Goal: Communication & Community: Share content

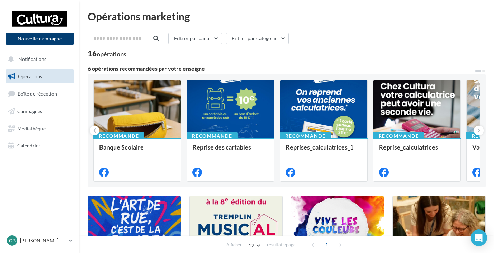
click at [52, 42] on button "Nouvelle campagne" at bounding box center [40, 39] width 68 height 12
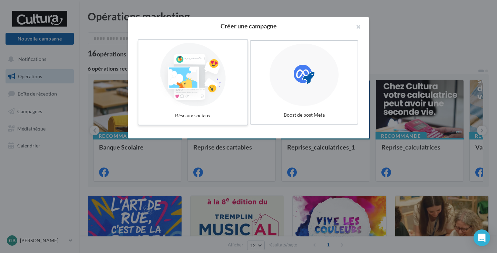
click at [215, 87] on div at bounding box center [193, 75] width 104 height 64
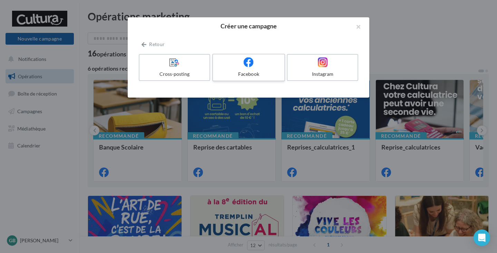
click at [247, 68] on label "Facebook" at bounding box center [248, 68] width 73 height 28
click at [211, 70] on div "Cross-posting" at bounding box center [176, 69] width 74 height 30
click at [236, 65] on div at bounding box center [249, 62] width 66 height 11
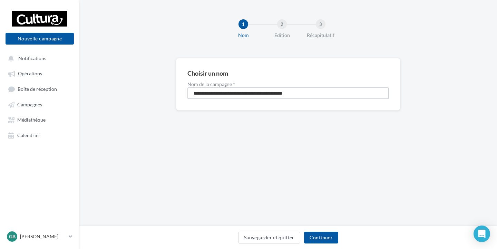
click at [221, 94] on input "**********" at bounding box center [289, 93] width 202 height 12
type input "**********"
click at [313, 243] on button "Continuer" at bounding box center [321, 238] width 34 height 12
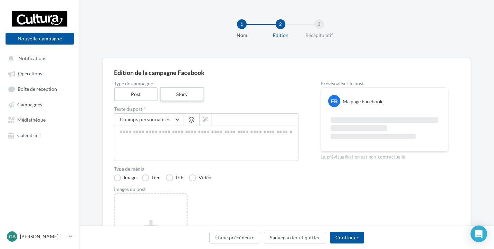
click at [174, 96] on label "Story" at bounding box center [182, 94] width 44 height 14
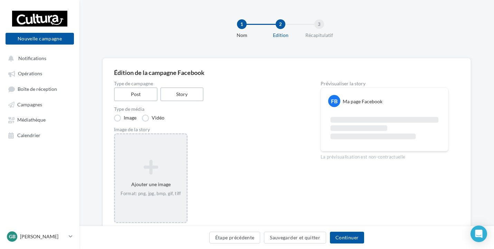
click at [153, 188] on div "Ajouter une image Format: png, jpg, bmp, gif, tiff" at bounding box center [151, 178] width 72 height 44
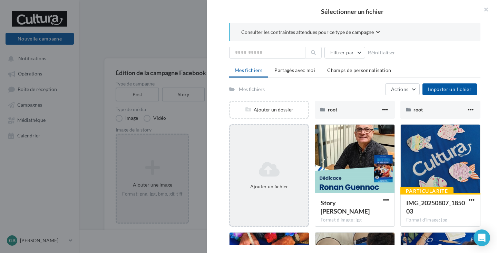
click at [265, 161] on icon at bounding box center [269, 169] width 73 height 17
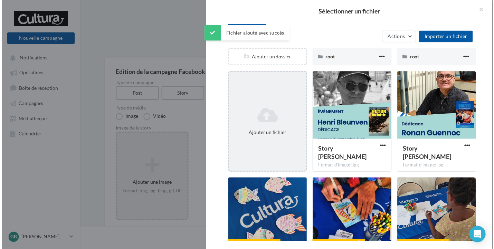
scroll to position [69, 0]
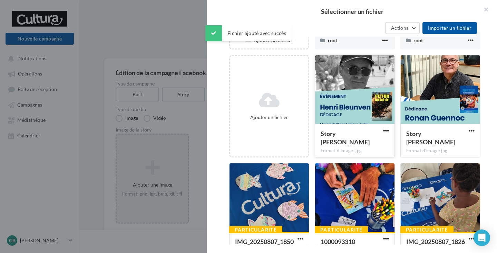
click at [341, 146] on div "Story [PERSON_NAME]" at bounding box center [351, 138] width 60 height 18
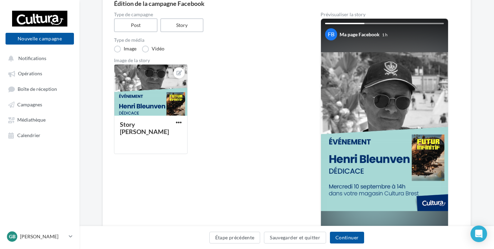
click at [246, 166] on div "Type de campagne Post Story Type de média Image Vidéo Image de la story Story H…" at bounding box center [206, 135] width 184 height 247
click at [354, 237] on button "Continuer" at bounding box center [347, 238] width 34 height 12
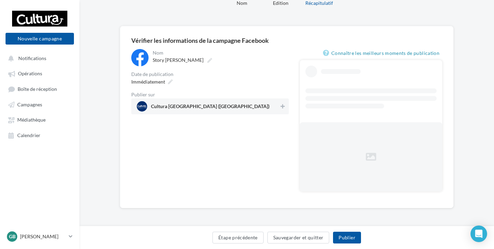
click at [266, 113] on div "Cultura Brest (Brest)" at bounding box center [210, 106] width 158 height 16
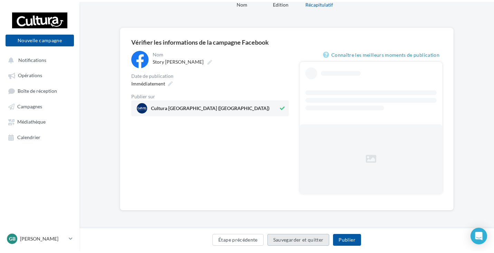
scroll to position [0, 0]
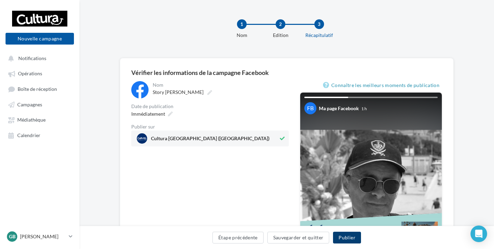
click at [353, 233] on button "Publier" at bounding box center [347, 238] width 28 height 12
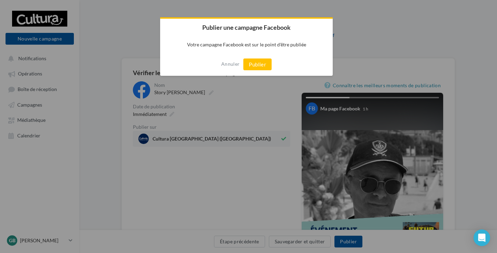
click at [249, 58] on div "Annuler Publier" at bounding box center [246, 64] width 173 height 23
click at [256, 61] on button "Publier" at bounding box center [258, 64] width 28 height 12
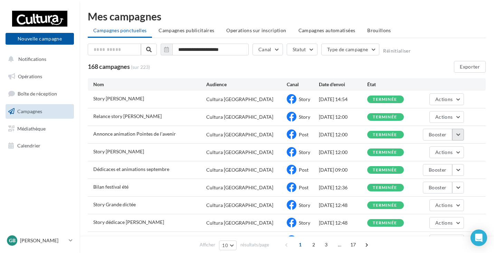
click at [458, 130] on button "button" at bounding box center [458, 135] width 12 height 12
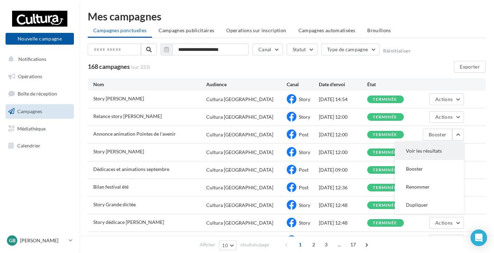
click at [436, 154] on button "Voir les résultats" at bounding box center [429, 151] width 69 height 18
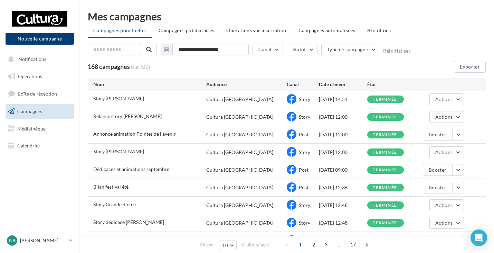
click at [41, 40] on button "Nouvelle campagne" at bounding box center [40, 39] width 68 height 12
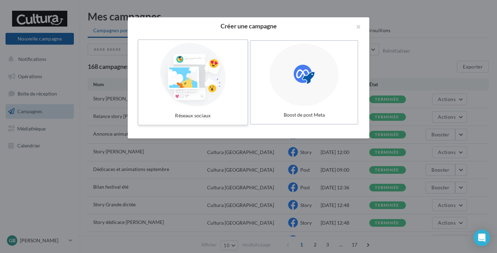
click at [225, 93] on div at bounding box center [193, 75] width 104 height 64
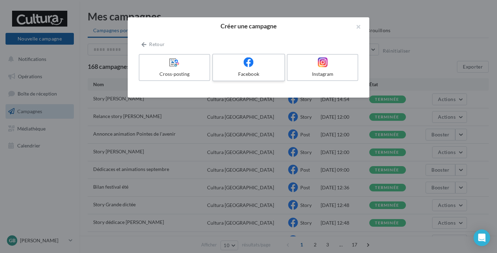
click at [239, 65] on div at bounding box center [249, 62] width 66 height 11
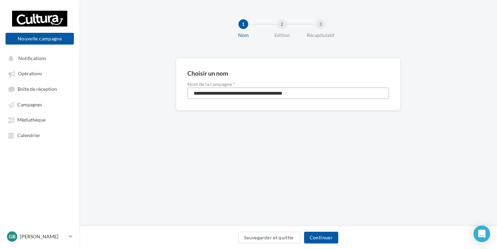
click at [215, 93] on input "**********" at bounding box center [289, 93] width 202 height 12
type input "**********"
click at [322, 233] on button "Continuer" at bounding box center [321, 238] width 34 height 12
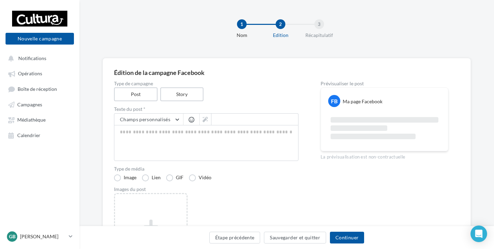
click at [171, 86] on div "Type de campagne Post Story" at bounding box center [206, 91] width 184 height 20
click at [176, 95] on label "Story" at bounding box center [182, 94] width 44 height 14
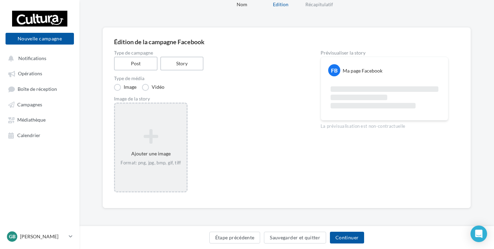
click at [158, 147] on div "Ajouter une image Format: png, jpg, bmp, gif, tiff" at bounding box center [151, 147] width 72 height 44
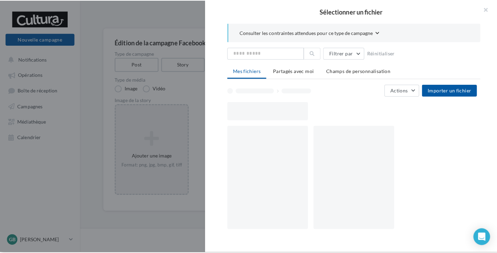
scroll to position [27, 0]
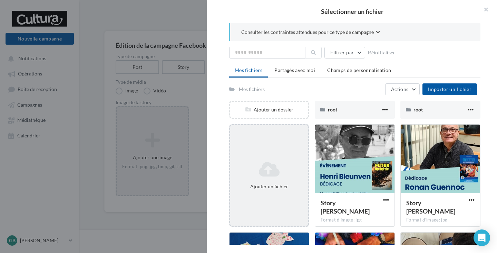
click at [290, 146] on div "Ajouter un fichier" at bounding box center [269, 175] width 80 height 102
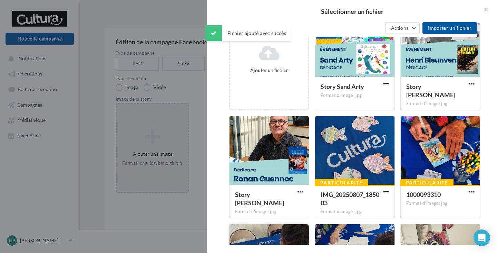
scroll to position [173, 0]
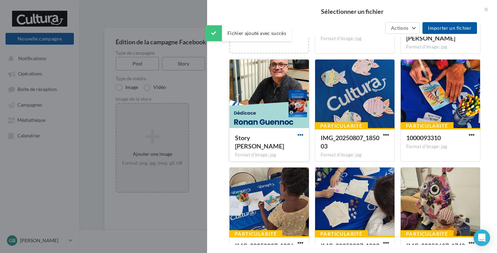
click at [299, 134] on span "button" at bounding box center [301, 135] width 6 height 6
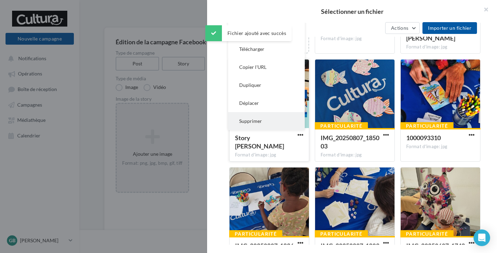
click at [262, 117] on button "Supprimer" at bounding box center [266, 121] width 77 height 18
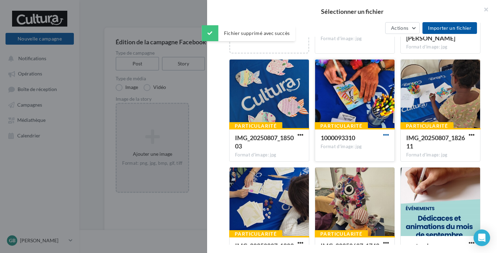
click at [387, 135] on span "button" at bounding box center [386, 135] width 6 height 6
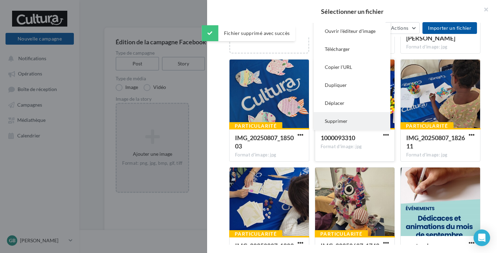
click at [330, 122] on button "Supprimer" at bounding box center [352, 121] width 77 height 18
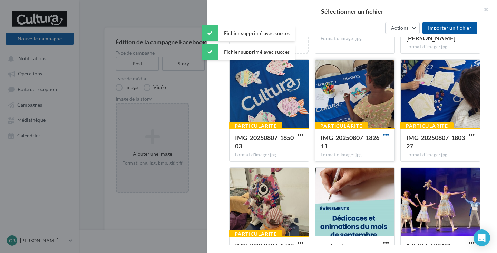
click at [384, 135] on span "button" at bounding box center [386, 135] width 6 height 6
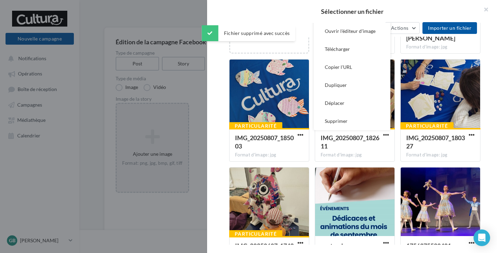
click at [332, 121] on button "Supprimer" at bounding box center [352, 121] width 77 height 18
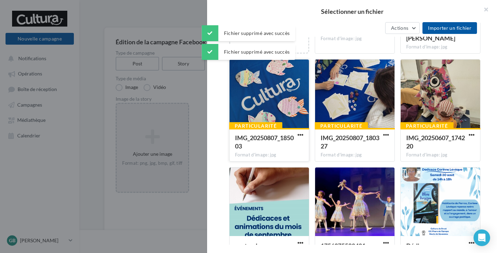
click at [303, 134] on button "button" at bounding box center [300, 135] width 9 height 7
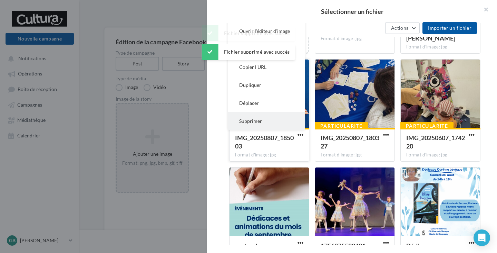
click at [254, 122] on button "Supprimer" at bounding box center [266, 121] width 77 height 18
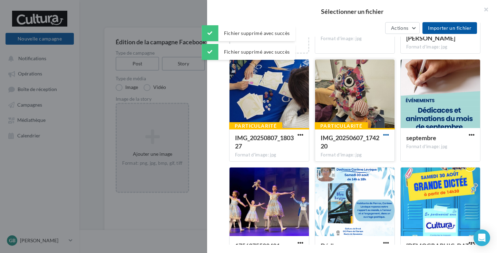
click at [383, 135] on span "button" at bounding box center [386, 135] width 6 height 6
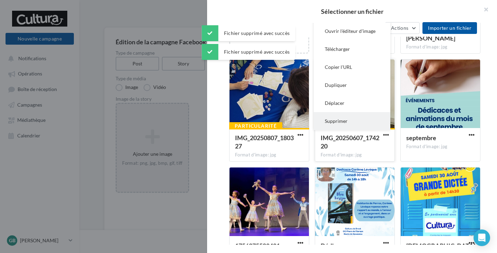
click at [332, 117] on button "Supprimer" at bounding box center [352, 121] width 77 height 18
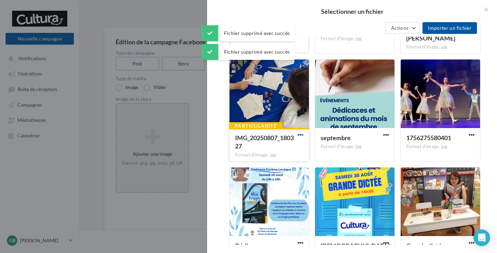
click at [301, 134] on span "button" at bounding box center [301, 135] width 6 height 6
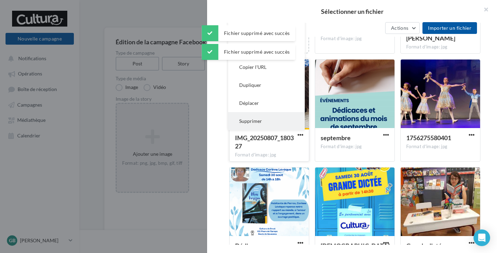
drag, startPoint x: 267, startPoint y: 123, endPoint x: 274, endPoint y: 122, distance: 6.6
click at [267, 123] on button "Supprimer" at bounding box center [266, 121] width 77 height 18
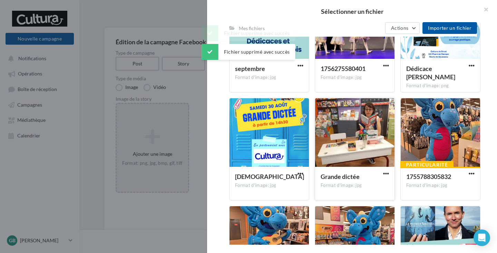
scroll to position [276, 0]
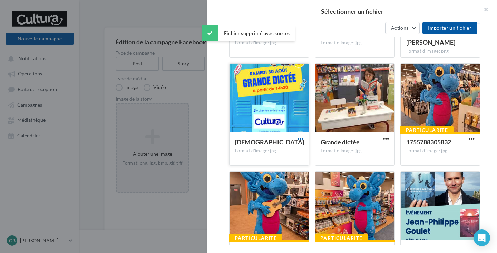
click at [301, 139] on span "button" at bounding box center [301, 139] width 6 height 6
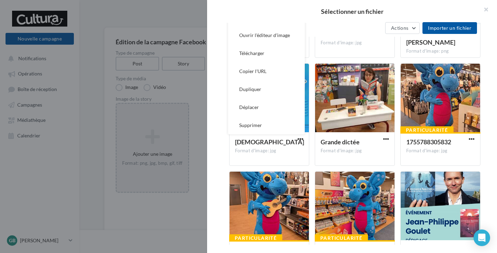
click at [255, 122] on button "Supprimer" at bounding box center [266, 125] width 77 height 18
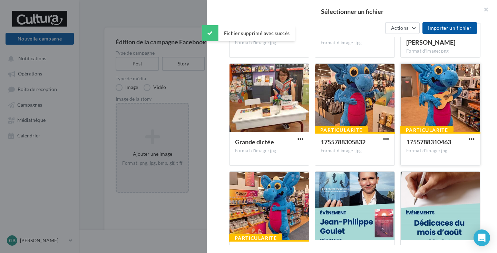
scroll to position [311, 0]
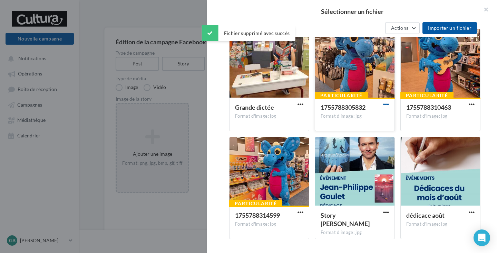
click at [385, 105] on span "button" at bounding box center [386, 104] width 6 height 6
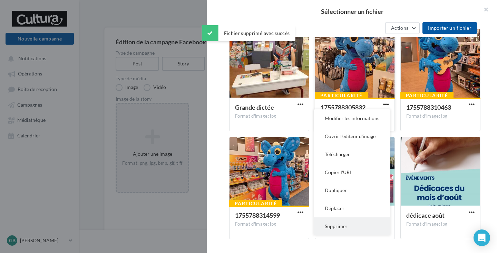
click at [346, 227] on button "Supprimer" at bounding box center [352, 226] width 77 height 18
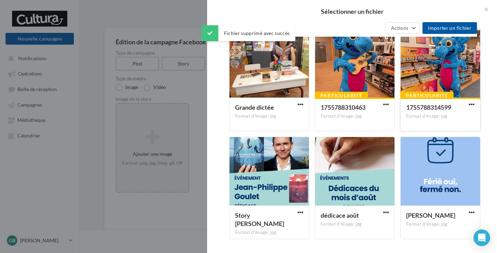
drag, startPoint x: 469, startPoint y: 103, endPoint x: 462, endPoint y: 105, distance: 7.5
click at [469, 103] on span "button" at bounding box center [472, 104] width 6 height 6
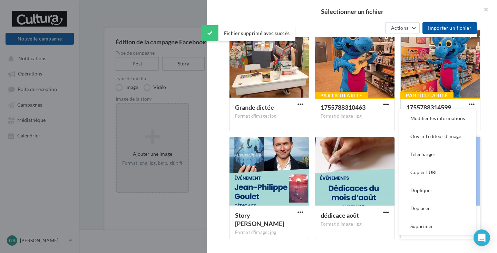
drag, startPoint x: 429, startPoint y: 224, endPoint x: 410, endPoint y: 189, distance: 40.3
click at [429, 224] on button "Supprimer" at bounding box center [438, 226] width 77 height 18
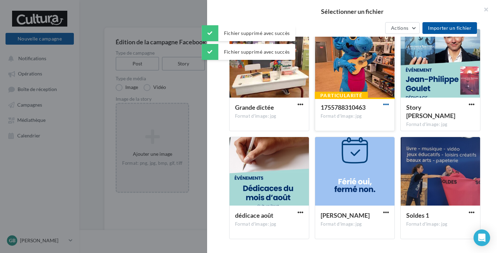
click at [384, 101] on span "button" at bounding box center [386, 104] width 6 height 6
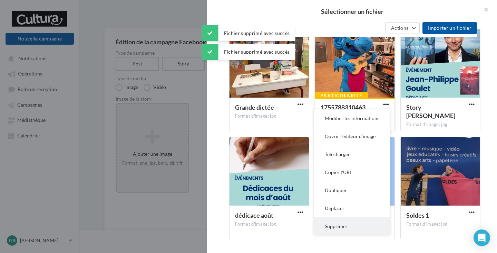
click at [348, 225] on button "Supprimer" at bounding box center [352, 226] width 77 height 18
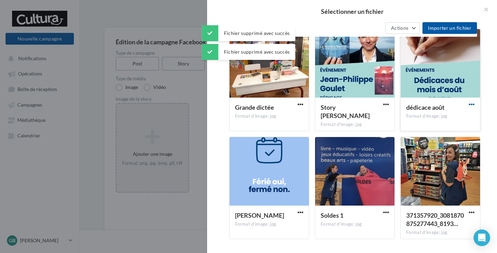
click at [469, 103] on span "button" at bounding box center [472, 104] width 6 height 6
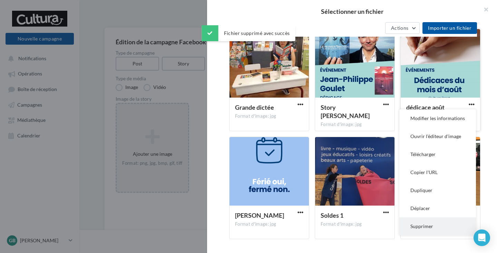
click at [411, 226] on button "Supprimer" at bounding box center [438, 226] width 77 height 18
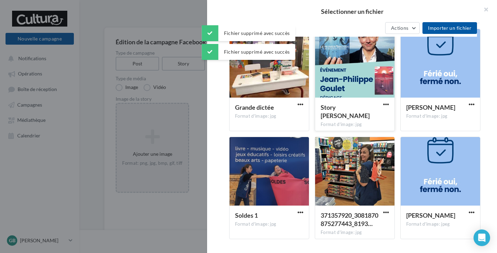
click at [388, 107] on div at bounding box center [386, 104] width 9 height 7
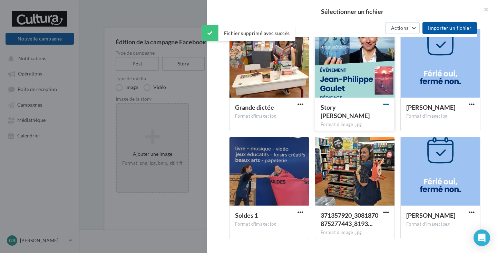
click at [384, 106] on span "button" at bounding box center [386, 104] width 6 height 6
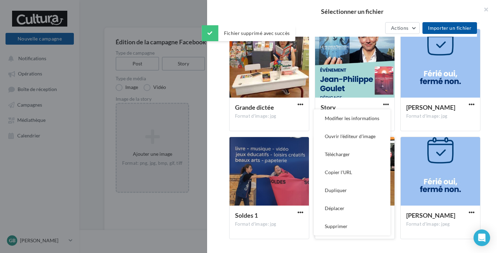
click at [347, 224] on button "Supprimer" at bounding box center [352, 226] width 77 height 18
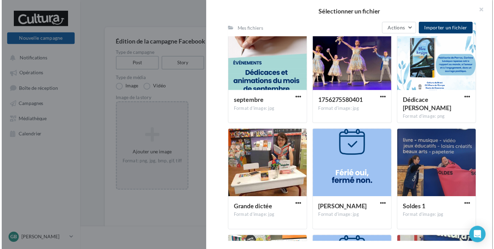
scroll to position [207, 0]
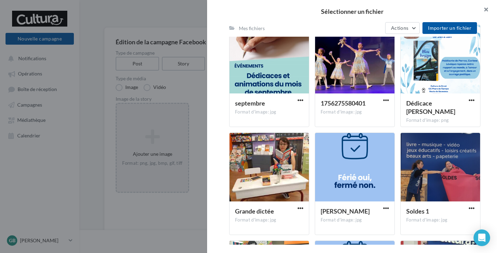
click at [487, 8] on button "button" at bounding box center [484, 10] width 28 height 21
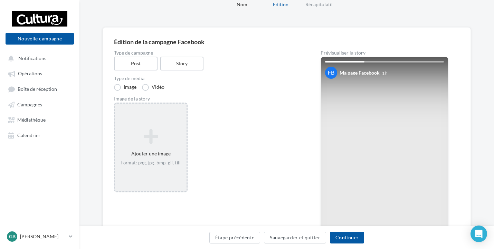
click at [134, 120] on div "Ajouter une image Format: png, jpg, bmp, gif, tiff" at bounding box center [151, 148] width 74 height 90
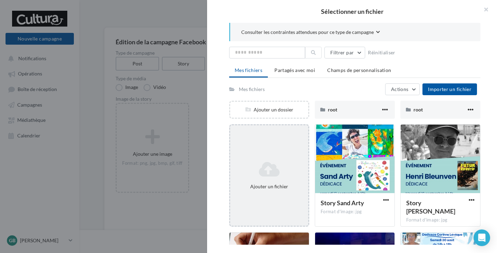
click at [297, 161] on icon at bounding box center [269, 169] width 73 height 17
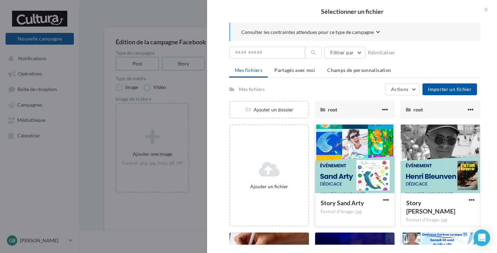
click at [350, 191] on div at bounding box center [354, 158] width 79 height 69
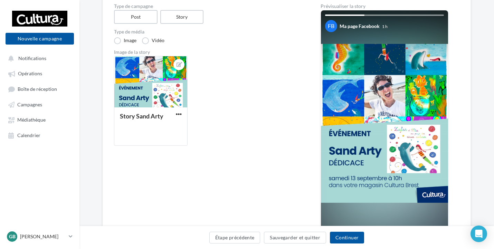
scroll to position [65, 0]
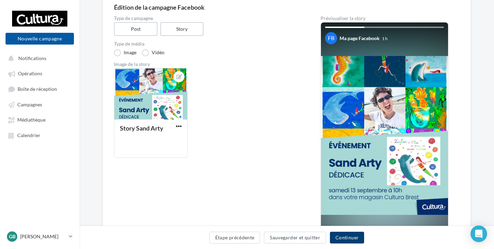
click at [349, 237] on button "Continuer" at bounding box center [347, 238] width 34 height 12
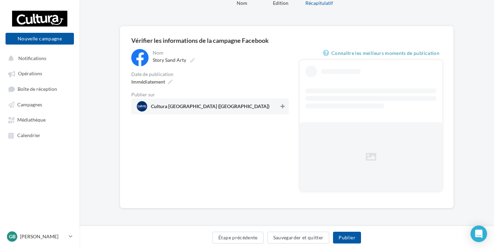
click at [283, 105] on icon at bounding box center [283, 106] width 4 height 5
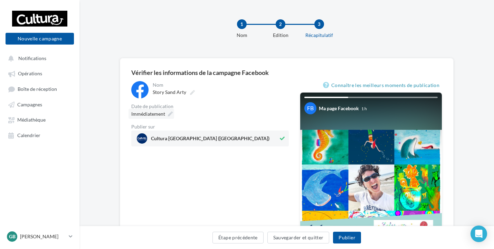
click at [172, 113] on icon at bounding box center [170, 114] width 5 height 5
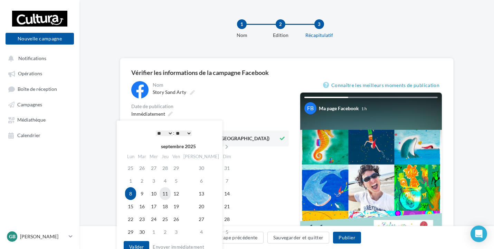
click at [170, 197] on td "11" at bounding box center [165, 193] width 11 height 13
drag, startPoint x: 171, startPoint y: 136, endPoint x: 171, endPoint y: 133, distance: 3.5
click at [171, 133] on div "* * * * * * * * * * ** ** ** ** ** ** ** ** ** ** ** ** ** ** : ** ** ** ** ** …" at bounding box center [174, 133] width 70 height 10
click at [167, 132] on select "* * * * * * * * * * ** ** ** ** ** ** ** ** ** ** ** ** ** **" at bounding box center [164, 134] width 17 height 6
click at [129, 248] on button "Valider" at bounding box center [137, 247] width 26 height 12
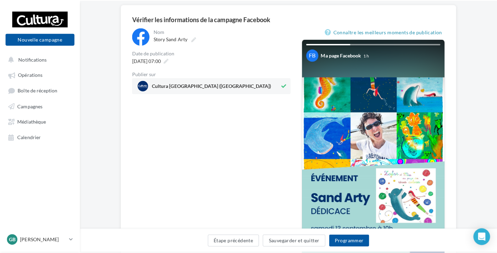
scroll to position [69, 0]
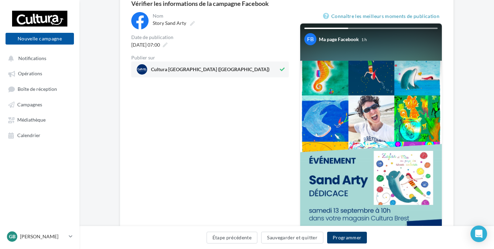
click at [359, 239] on button "Programmer" at bounding box center [347, 238] width 40 height 12
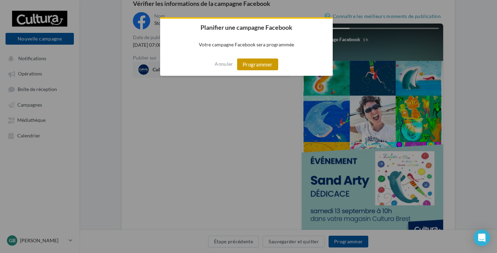
click at [257, 64] on button "Programmer" at bounding box center [257, 64] width 41 height 12
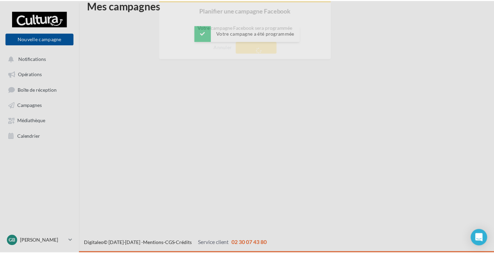
scroll to position [11, 0]
